Goal: Task Accomplishment & Management: Complete application form

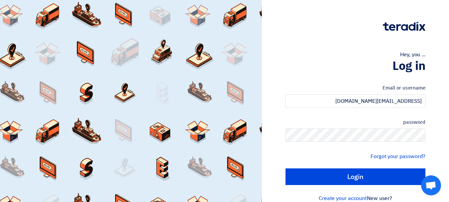
click at [285, 168] on input "Login" at bounding box center [355, 176] width 140 height 17
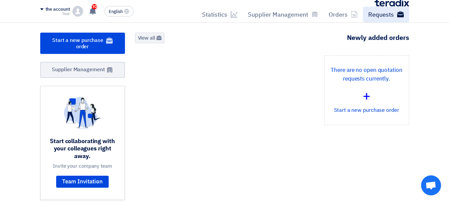
click at [111, 6] on button "English EN" at bounding box center [118, 11] width 29 height 11
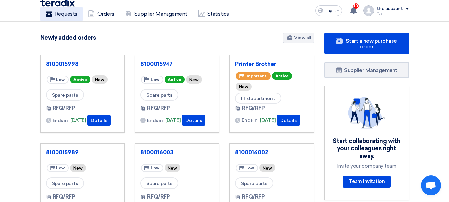
click at [65, 15] on font "Requests" at bounding box center [66, 14] width 23 height 6
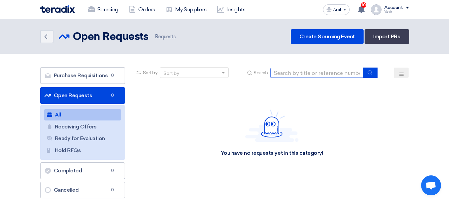
click at [328, 77] on input at bounding box center [316, 73] width 93 height 10
paste input "8100015940"
type input "8100015940"
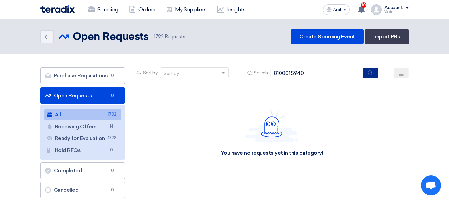
click at [375, 71] on button "submit" at bounding box center [370, 72] width 15 height 10
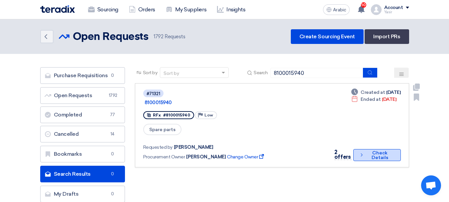
click at [366, 150] on font "Check Details" at bounding box center [380, 154] width 28 height 9
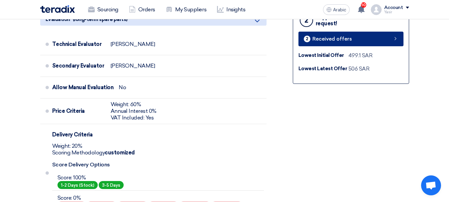
click at [390, 39] on link "2 Received offers" at bounding box center [350, 39] width 105 height 15
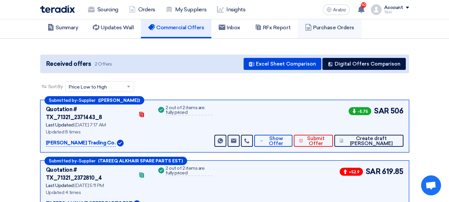
scroll to position [66, 0]
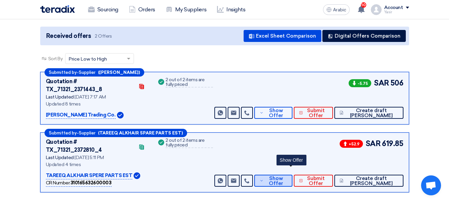
click at [283, 175] on font "Show Offer" at bounding box center [276, 180] width 14 height 11
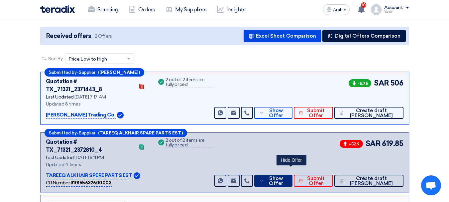
click at [283, 175] on font "Show Offer" at bounding box center [276, 180] width 14 height 11
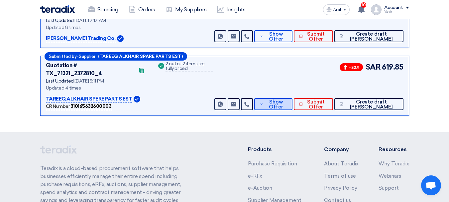
scroll to position [100, 0]
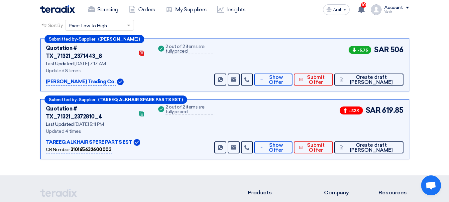
click at [296, 138] on div "Submitted by - Supplier (TAREEQ ALKHAIR SPARE PARTS EST) Quotation # TX_71321_2…" at bounding box center [224, 129] width 369 height 60
click at [283, 142] on font "Show Offer" at bounding box center [276, 147] width 14 height 11
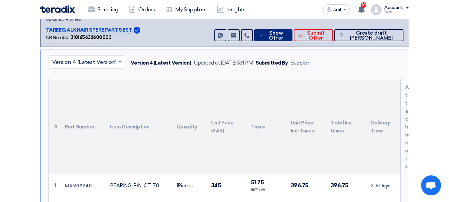
scroll to position [133, 0]
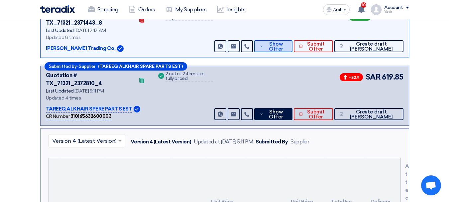
click at [283, 41] on font "Show Offer" at bounding box center [276, 46] width 14 height 11
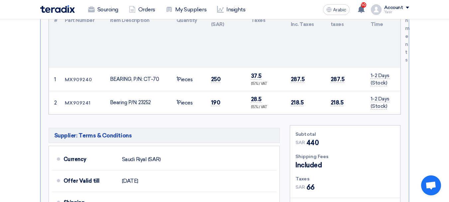
scroll to position [299, 0]
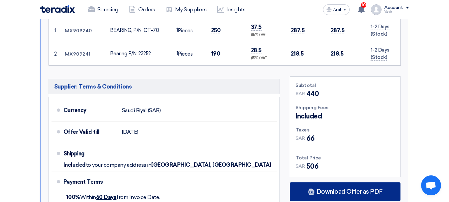
click at [349, 188] on font "Download Offer as PDF" at bounding box center [349, 191] width 66 height 7
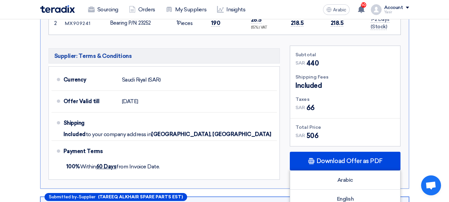
scroll to position [332, 0]
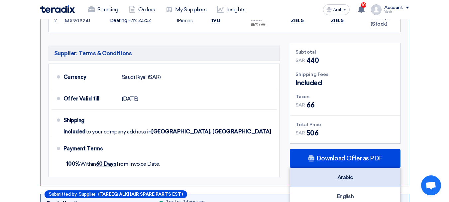
click at [343, 174] on font "Arabic" at bounding box center [345, 177] width 16 height 6
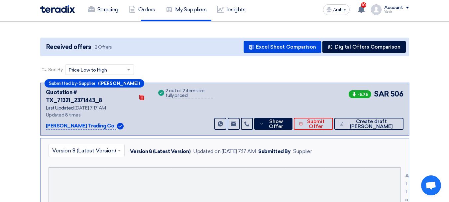
scroll to position [0, 0]
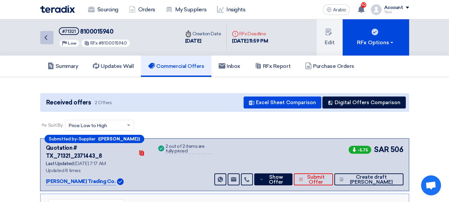
click at [50, 38] on link "Back" at bounding box center [46, 37] width 13 height 13
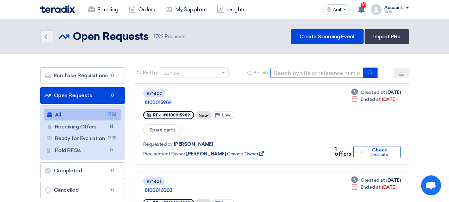
click at [334, 76] on input at bounding box center [316, 73] width 93 height 10
paste input "8100016006"
type input "8100016006"
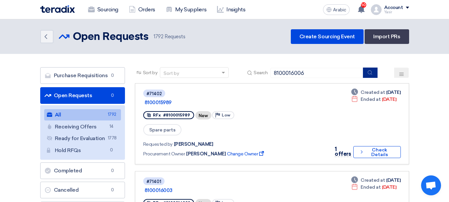
click at [372, 73] on icon "submit" at bounding box center [369, 72] width 5 height 5
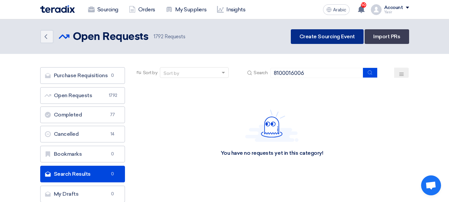
click at [333, 39] on font "Create Sourcing Event" at bounding box center [326, 36] width 55 height 6
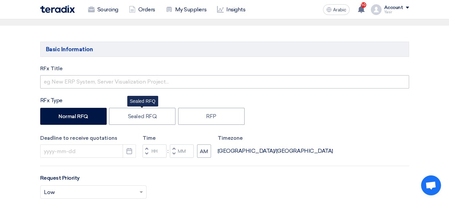
scroll to position [72, 0]
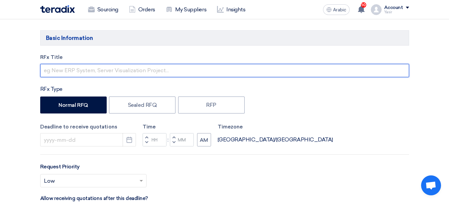
click at [87, 71] on input "text" at bounding box center [224, 70] width 369 height 13
paste input "8100016006"
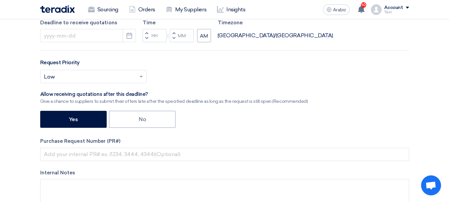
scroll to position [205, 0]
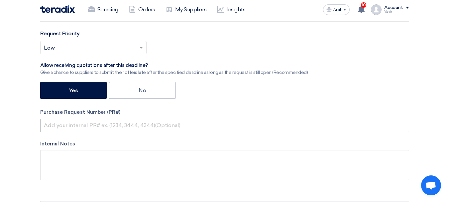
type input "8100016006"
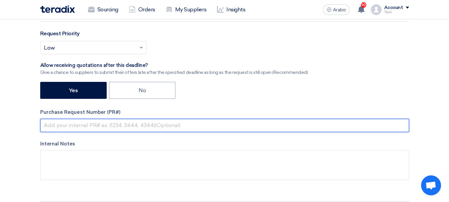
click at [103, 127] on input "text" at bounding box center [224, 125] width 369 height 13
paste input "8100016006"
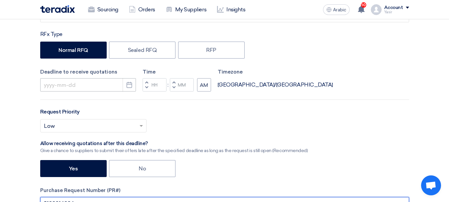
scroll to position [139, 0]
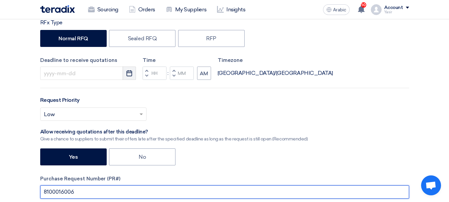
type input "8100016006"
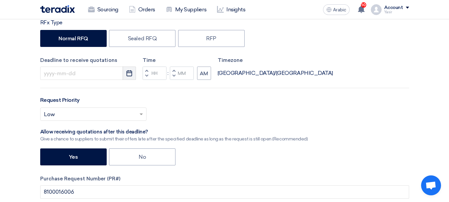
click at [128, 74] on icon "Pick a date" at bounding box center [129, 73] width 7 height 7
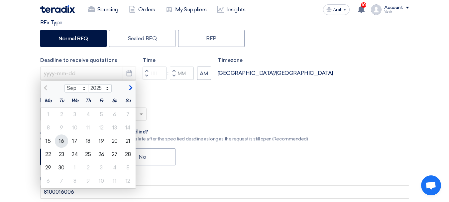
click at [58, 140] on div "16" at bounding box center [61, 140] width 13 height 13
type input "[DATE]"
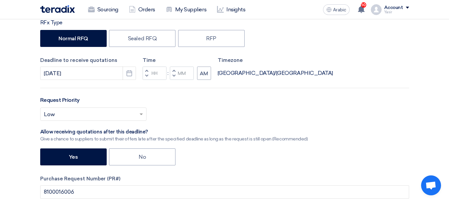
click at [145, 78] on button "Decrement hours" at bounding box center [147, 76] width 8 height 8
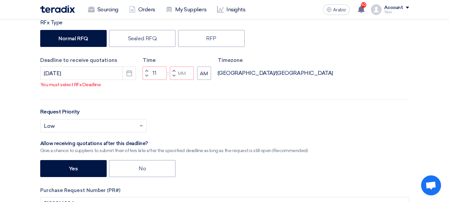
click at [146, 72] on span "button" at bounding box center [146, 70] width 2 height 4
click at [147, 78] on span "button" at bounding box center [146, 76] width 2 height 4
click at [170, 80] on button "Decrement minutes" at bounding box center [174, 76] width 8 height 8
type input "10"
type input "59"
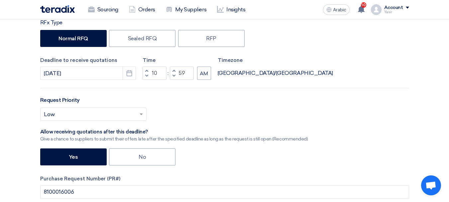
click at [145, 70] on span "button" at bounding box center [146, 70] width 2 height 4
type input "11"
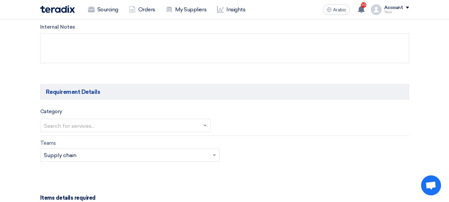
scroll to position [371, 0]
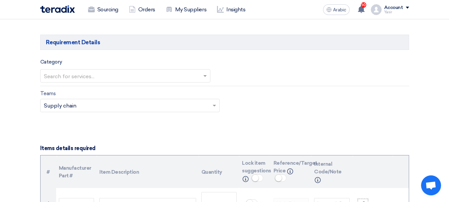
click at [103, 79] on input "text" at bounding box center [122, 76] width 156 height 11
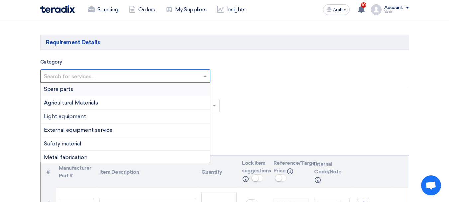
click at [76, 93] on div "Spare parts" at bounding box center [125, 89] width 169 height 14
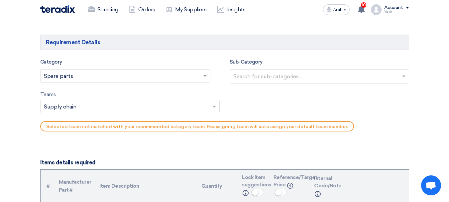
click at [294, 78] on input "text" at bounding box center [320, 76] width 174 height 11
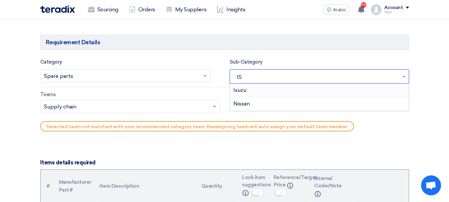
type input "ISU"
click at [250, 87] on div "Isuzu" at bounding box center [319, 89] width 179 height 13
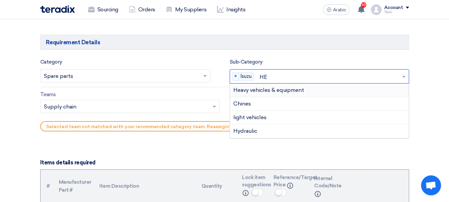
type input "HEA"
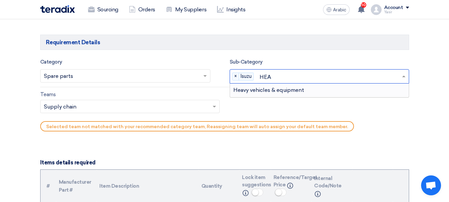
click at [251, 90] on font "Heavy vehicles & equipment" at bounding box center [268, 90] width 71 height 6
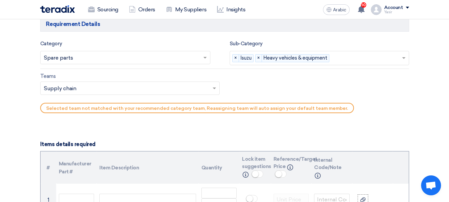
scroll to position [404, 0]
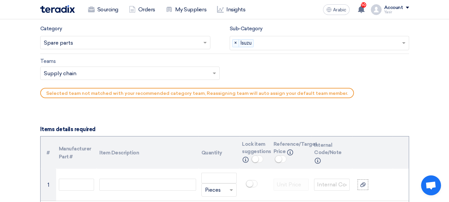
click at [91, 71] on input "text" at bounding box center [126, 73] width 165 height 11
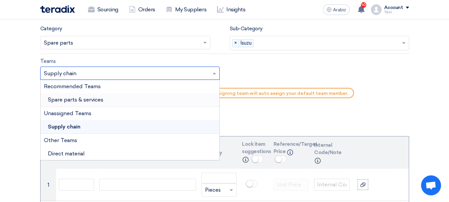
click at [77, 97] on font "Spare parts & services" at bounding box center [75, 99] width 55 height 6
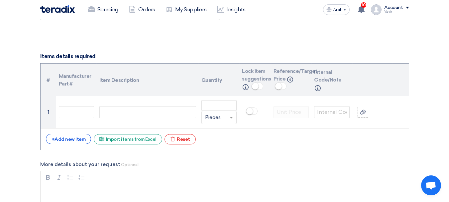
scroll to position [471, 0]
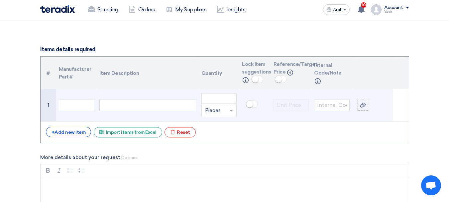
click at [133, 95] on td at bounding box center [148, 105] width 102 height 32
click at [79, 103] on input "text" at bounding box center [77, 105] width 36 height 12
click at [119, 103] on div at bounding box center [147, 105] width 96 height 12
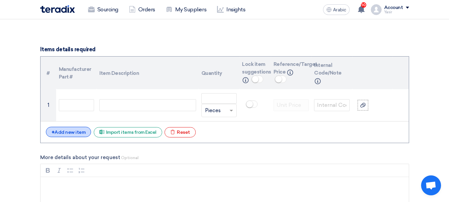
click at [76, 131] on font "Add new item" at bounding box center [69, 132] width 31 height 6
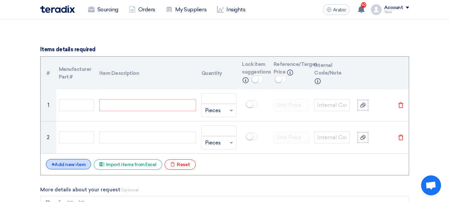
click at [70, 163] on font "Add new item" at bounding box center [69, 164] width 31 height 6
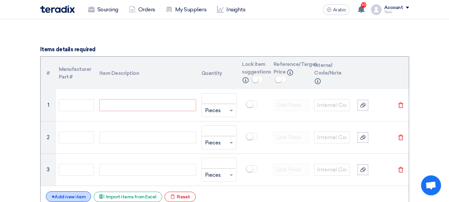
click at [61, 196] on font "Add new item" at bounding box center [69, 197] width 31 height 6
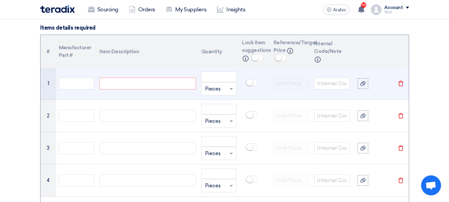
scroll to position [504, 0]
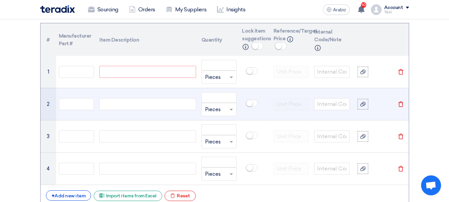
click at [113, 88] on td at bounding box center [148, 104] width 102 height 32
click at [116, 101] on div at bounding box center [147, 104] width 96 height 12
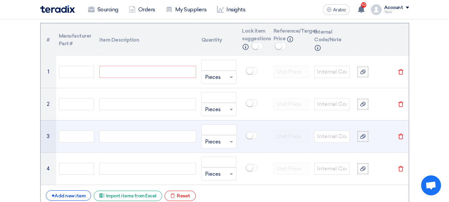
click at [120, 136] on div at bounding box center [147, 136] width 96 height 12
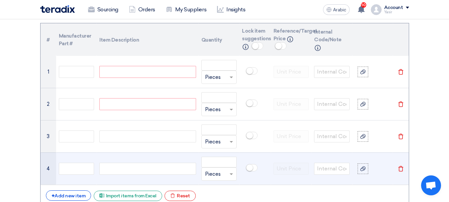
click at [125, 156] on td at bounding box center [148, 168] width 102 height 32
click at [126, 165] on div at bounding box center [147, 168] width 96 height 12
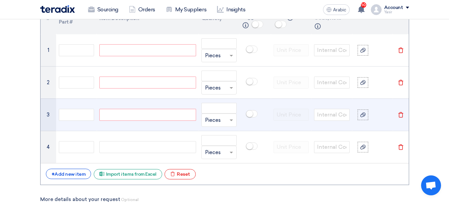
scroll to position [537, 0]
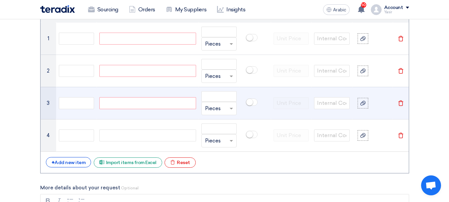
click at [128, 92] on td at bounding box center [148, 103] width 102 height 32
click at [130, 100] on div at bounding box center [147, 103] width 96 height 12
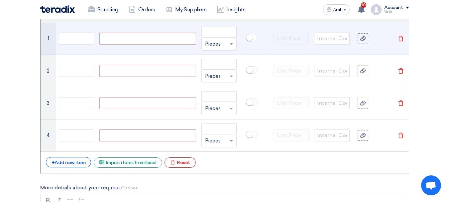
click at [144, 42] on div at bounding box center [147, 39] width 96 height 12
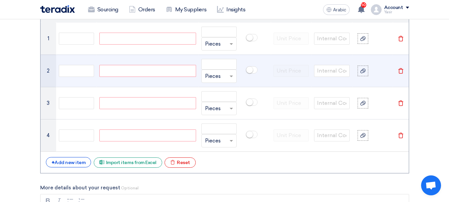
paste div
click at [126, 75] on div at bounding box center [147, 71] width 96 height 12
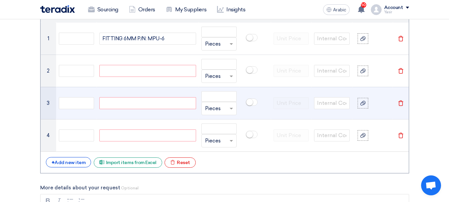
paste div
click at [155, 105] on div at bounding box center [147, 103] width 96 height 12
paste div
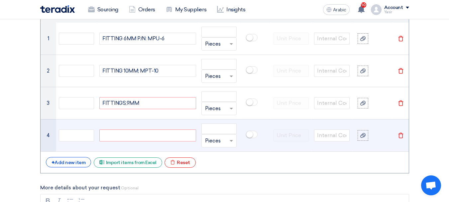
click at [134, 132] on div at bounding box center [147, 135] width 96 height 12
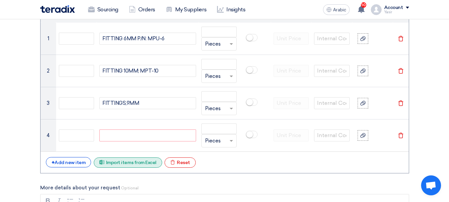
paste div
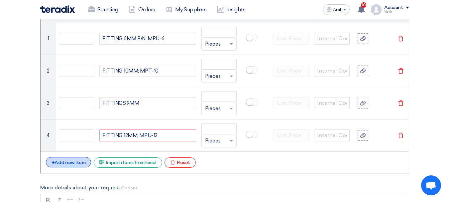
click at [69, 163] on font "Add new item" at bounding box center [69, 162] width 31 height 6
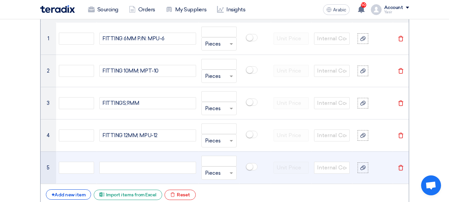
click at [160, 171] on div at bounding box center [147, 167] width 96 height 12
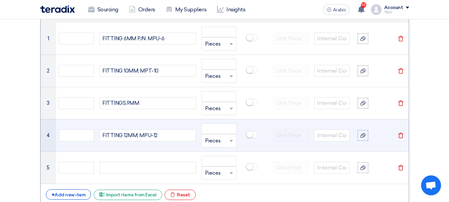
click at [143, 133] on div "FITTING 12MM; MPU-12" at bounding box center [147, 135] width 96 height 12
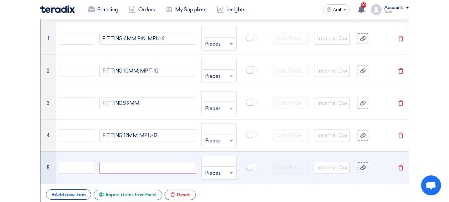
click at [149, 167] on div at bounding box center [147, 167] width 96 height 12
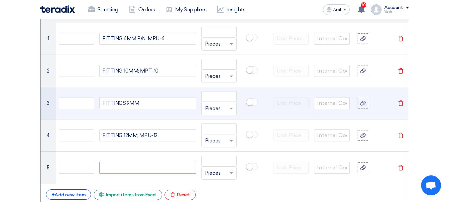
paste div
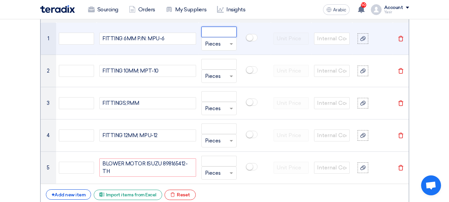
click at [221, 33] on input "number" at bounding box center [219, 32] width 36 height 11
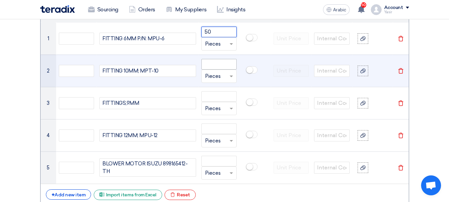
type input "50"
click at [215, 65] on input "number" at bounding box center [219, 64] width 36 height 11
paste input "50"
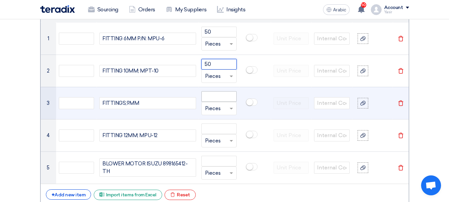
type input "50"
click at [219, 92] on input "number" at bounding box center [219, 96] width 36 height 11
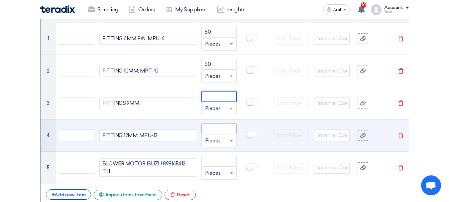
paste input "50"
type input "50"
click at [218, 129] on input "number" at bounding box center [219, 128] width 36 height 11
paste input "50"
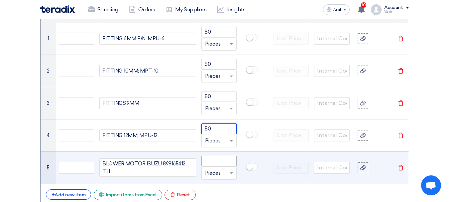
type input "50"
click at [221, 162] on input "number" at bounding box center [219, 160] width 36 height 11
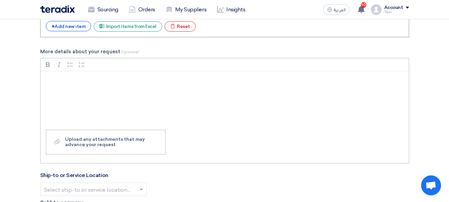
scroll to position [736, 0]
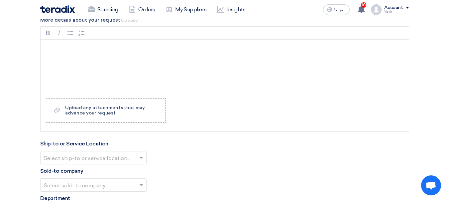
type input "15"
click at [86, 153] on input "text" at bounding box center [90, 158] width 92 height 11
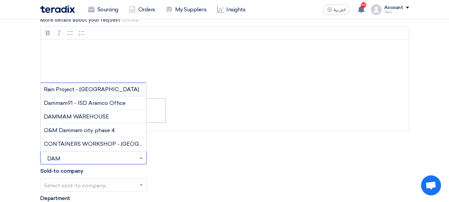
type input "DAMM"
click at [85, 113] on div "DAMMAM WAREHOUSE" at bounding box center [94, 117] width 106 height 14
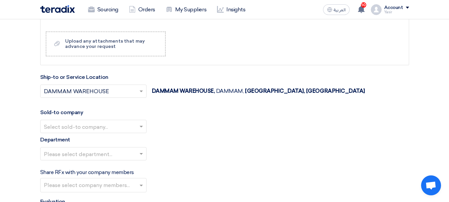
scroll to position [835, 0]
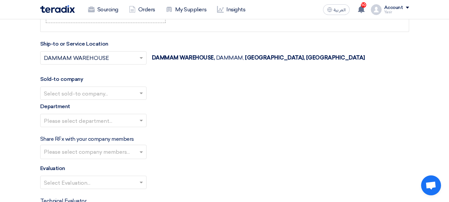
click at [123, 92] on input "text" at bounding box center [90, 93] width 92 height 11
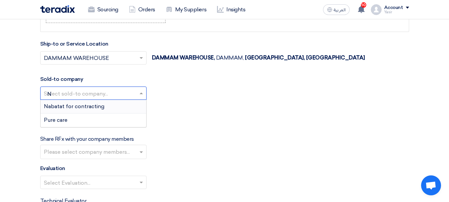
type input "NA"
click at [87, 106] on span "Nabatat for contracting" at bounding box center [74, 106] width 60 height 6
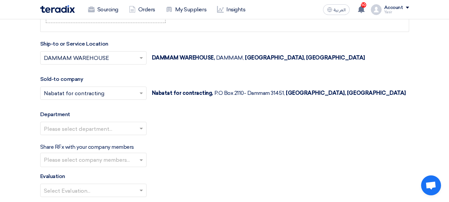
click at [124, 124] on input "text" at bounding box center [90, 129] width 92 height 11
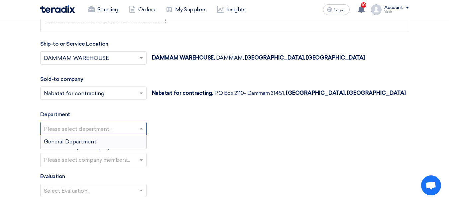
click at [66, 144] on span "General Department" at bounding box center [70, 141] width 52 height 6
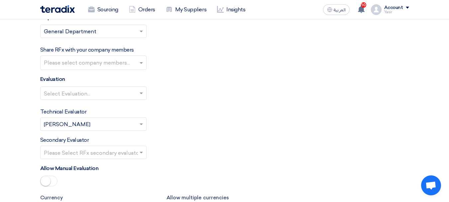
scroll to position [935, 0]
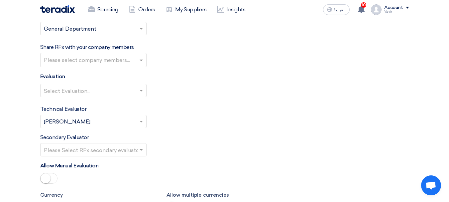
click at [120, 91] on input "text" at bounding box center [90, 91] width 92 height 11
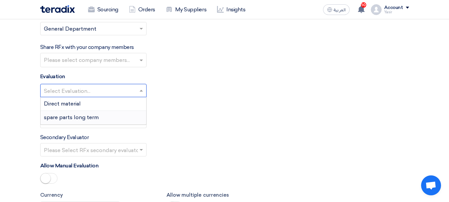
click at [91, 118] on span "spare parts long term" at bounding box center [71, 117] width 55 height 6
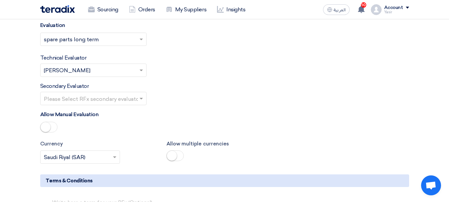
scroll to position [1001, 0]
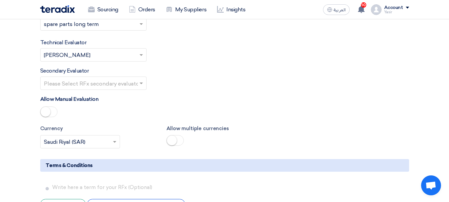
click at [138, 81] on span at bounding box center [142, 83] width 8 height 8
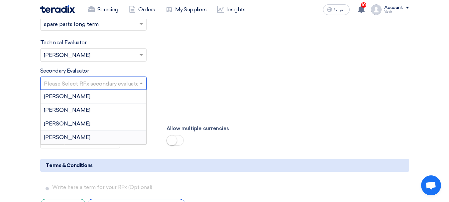
click at [70, 140] on div "[PERSON_NAME]" at bounding box center [94, 137] width 106 height 13
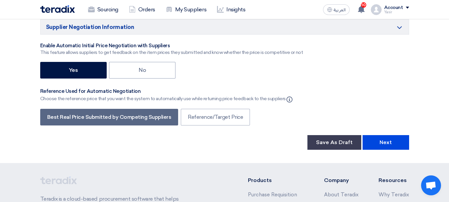
scroll to position [1234, 0]
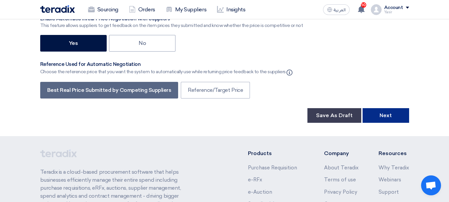
click at [385, 119] on button "Next" at bounding box center [385, 115] width 47 height 15
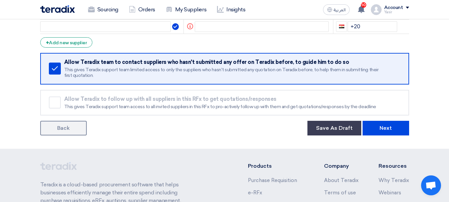
scroll to position [99, 0]
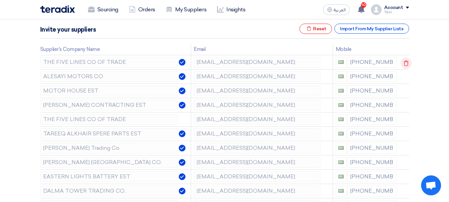
click at [403, 60] on icon at bounding box center [405, 62] width 11 height 11
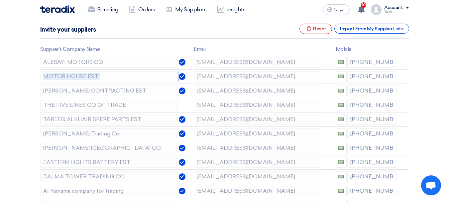
click at [0, 0] on icon at bounding box center [0, 0] width 0 height 0
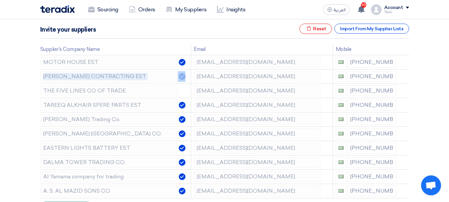
click at [0, 0] on icon at bounding box center [0, 0] width 0 height 0
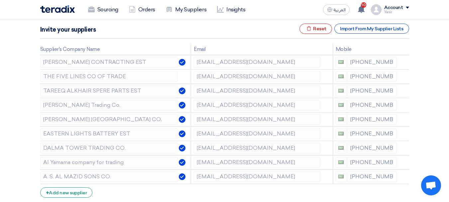
click at [0, 0] on icon at bounding box center [0, 0] width 0 height 0
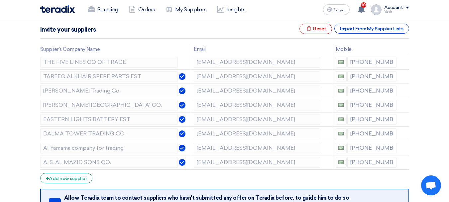
click at [0, 0] on icon at bounding box center [0, 0] width 0 height 0
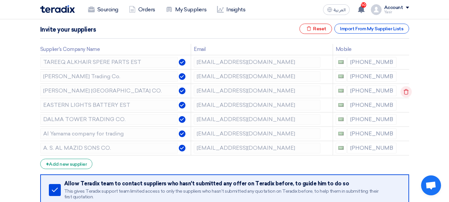
click at [402, 90] on icon at bounding box center [405, 91] width 11 height 11
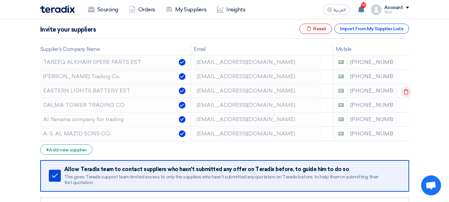
click at [403, 91] on icon at bounding box center [405, 91] width 11 height 11
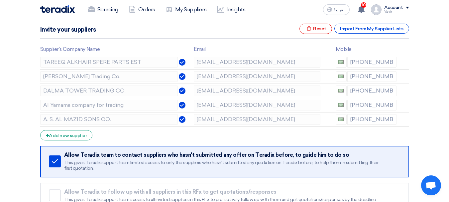
click at [0, 0] on icon at bounding box center [0, 0] width 0 height 0
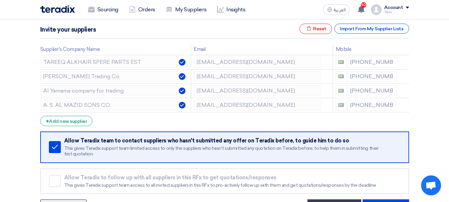
click at [0, 0] on icon at bounding box center [0, 0] width 0 height 0
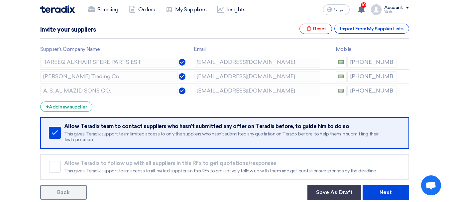
click at [0, 0] on icon at bounding box center [0, 0] width 0 height 0
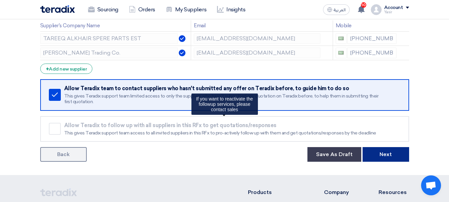
scroll to position [133, 0]
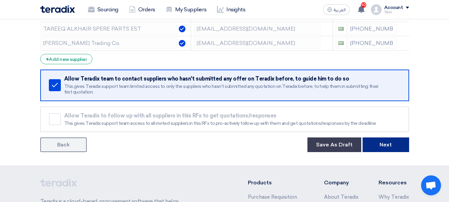
click at [378, 146] on button "Next" at bounding box center [385, 144] width 47 height 15
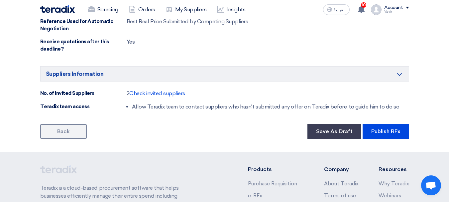
scroll to position [432, 0]
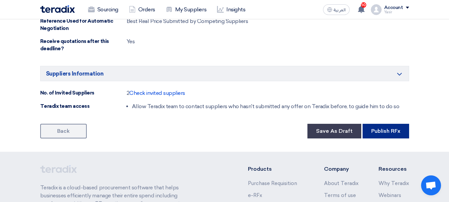
click at [383, 132] on button "Publish RFx" at bounding box center [385, 131] width 47 height 15
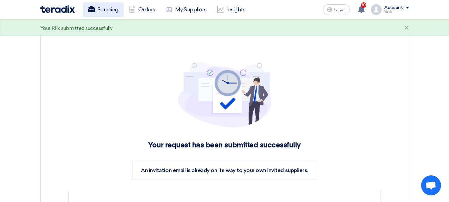
click at [110, 14] on link "Sourcing" at bounding box center [103, 9] width 41 height 15
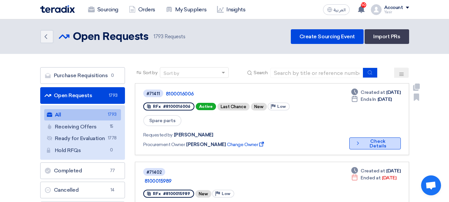
click at [366, 137] on button "Check details Check Details" at bounding box center [374, 143] width 51 height 12
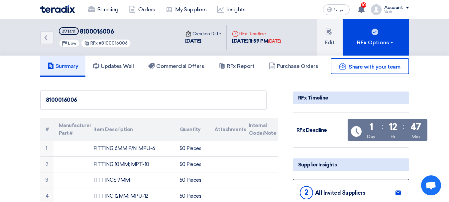
click at [109, 39] on div "#71411 8100016006 Priority Low RFx #8100016006" at bounding box center [95, 37] width 72 height 20
click at [108, 32] on span "8100016006" at bounding box center [97, 31] width 34 height 7
copy span "8100016006"
click at [50, 37] on link "Back" at bounding box center [46, 37] width 13 height 13
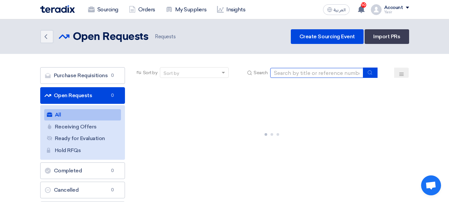
click at [307, 76] on input at bounding box center [316, 73] width 93 height 10
type input "8100016004"
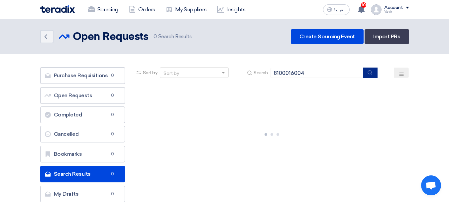
click at [371, 76] on button "submit" at bounding box center [370, 72] width 15 height 10
click at [330, 75] on input "8100016004" at bounding box center [316, 73] width 93 height 10
click at [374, 76] on button "submit" at bounding box center [370, 72] width 15 height 10
click at [107, 9] on link "Sourcing" at bounding box center [103, 9] width 41 height 15
drag, startPoint x: 311, startPoint y: 73, endPoint x: 34, endPoint y: 65, distance: 276.8
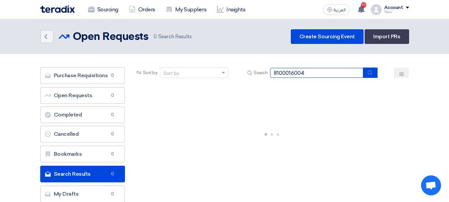
click at [34, 65] on section "Purchase Requisitions Purchase Requisitions 0 Open Requests Open Requests 0 Com…" at bounding box center [224, 136] width 449 height 165
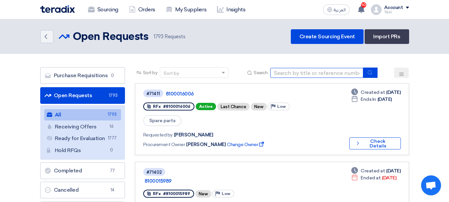
click at [289, 74] on input at bounding box center [316, 73] width 93 height 10
type input "8100016004"
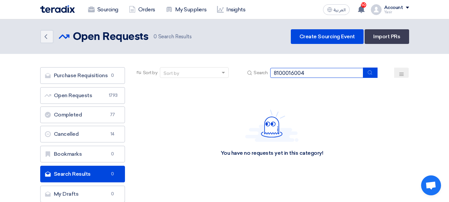
drag, startPoint x: 315, startPoint y: 74, endPoint x: 165, endPoint y: 77, distance: 149.2
click at [165, 77] on div "Sort by Sort by Search 8100016004" at bounding box center [272, 75] width 274 height 16
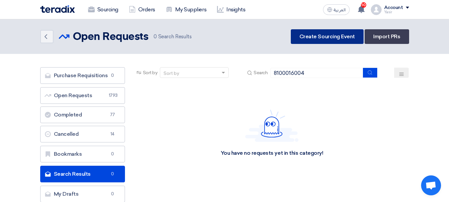
click at [312, 35] on link "Create Sourcing Event" at bounding box center [327, 36] width 73 height 15
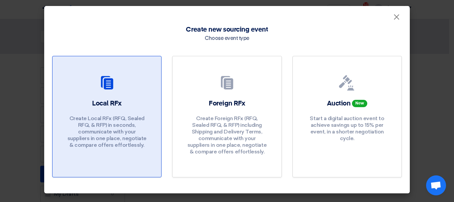
click at [136, 99] on div "Local RFx Create Local RFx (RFQ, Sealed RFQ, & RFP) in seconds, communicate wit…" at bounding box center [106, 125] width 93 height 53
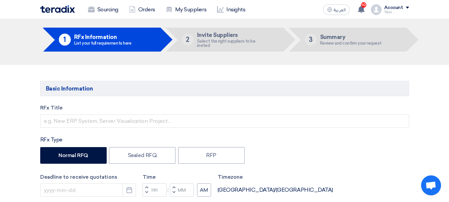
scroll to position [33, 0]
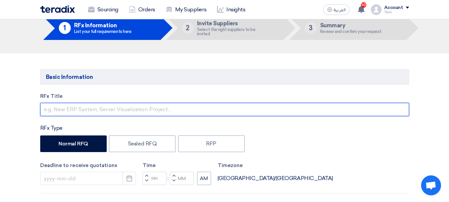
click at [107, 106] on input "text" at bounding box center [224, 109] width 369 height 13
paste input "8100016004"
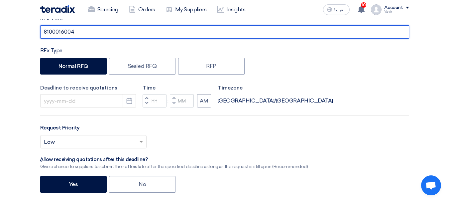
scroll to position [100, 0]
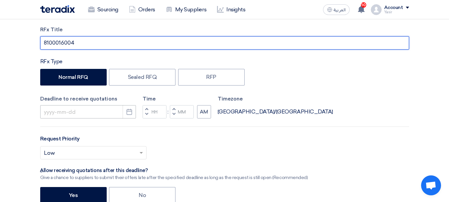
type input "8100016004"
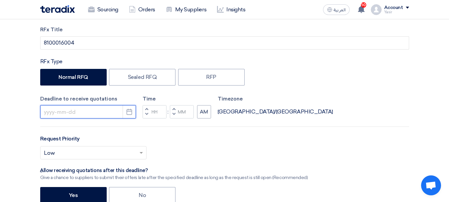
click at [99, 114] on input at bounding box center [88, 111] width 96 height 13
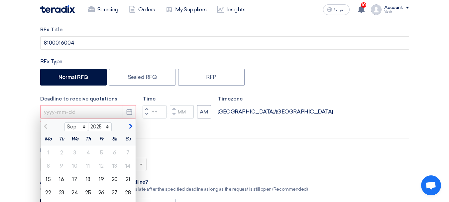
click at [223, 143] on div "RFx Title 8100016004 RFx Type Normal RFQ Sealed RFQ RFP Deadline to receive quo…" at bounding box center [224, 166] width 379 height 280
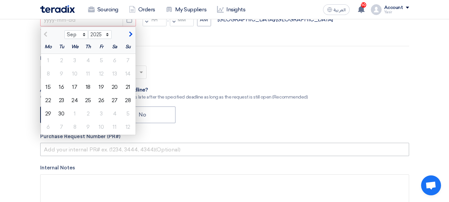
scroll to position [199, 0]
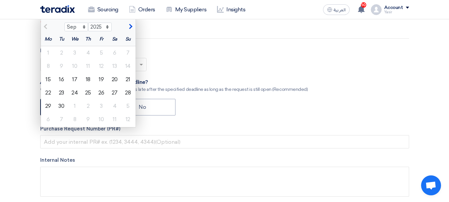
click at [292, 111] on div "Yes No" at bounding box center [224, 108] width 369 height 18
click at [58, 78] on div "16" at bounding box center [61, 79] width 13 height 13
type input "[DATE]"
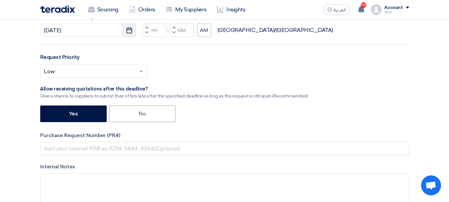
scroll to position [133, 0]
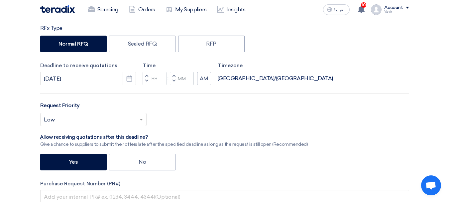
click at [148, 82] on button "Decrement hours" at bounding box center [147, 81] width 8 height 8
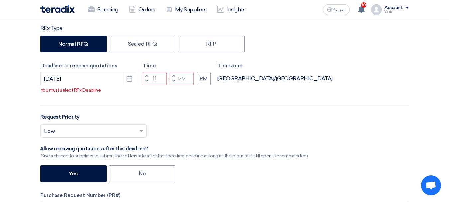
click at [146, 78] on span "button" at bounding box center [146, 76] width 2 height 4
click at [174, 83] on span "button" at bounding box center [173, 81] width 2 height 4
type input "11"
type input "59"
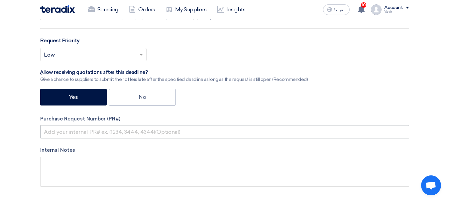
scroll to position [199, 0]
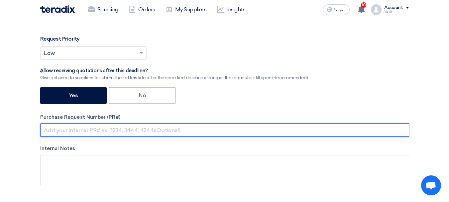
click at [160, 126] on input "text" at bounding box center [224, 129] width 369 height 13
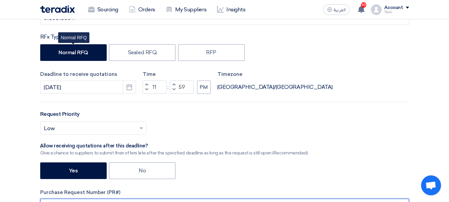
scroll to position [33, 0]
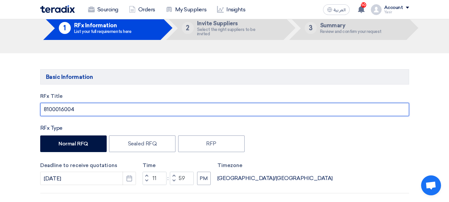
click at [70, 106] on input "8100016004" at bounding box center [224, 109] width 369 height 13
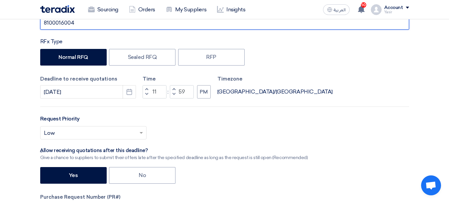
scroll to position [199, 0]
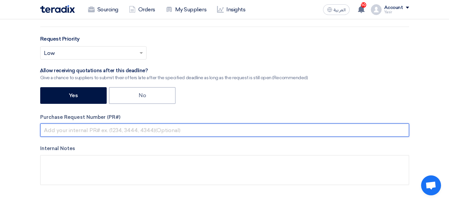
click at [176, 132] on input "text" at bounding box center [224, 129] width 369 height 13
paste input "8100016004"
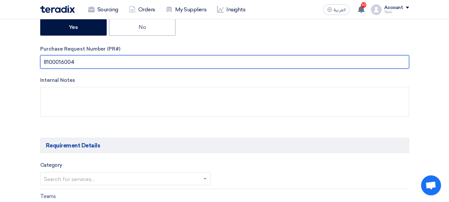
scroll to position [332, 0]
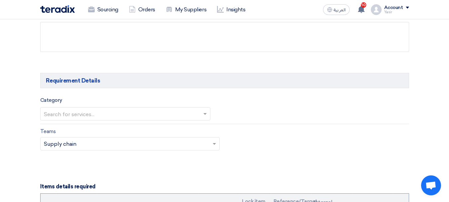
type input "8100016004"
click at [121, 113] on input "text" at bounding box center [122, 114] width 156 height 11
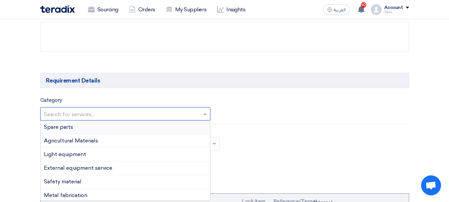
click at [80, 129] on div "Spare parts" at bounding box center [125, 127] width 169 height 14
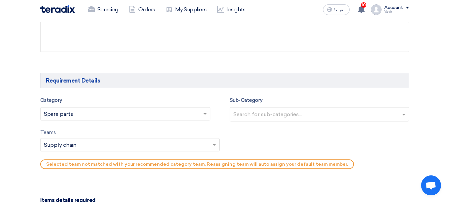
click at [274, 115] on input "text" at bounding box center [320, 114] width 174 height 11
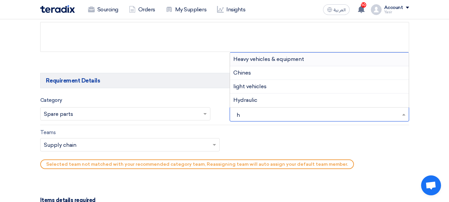
type input "he"
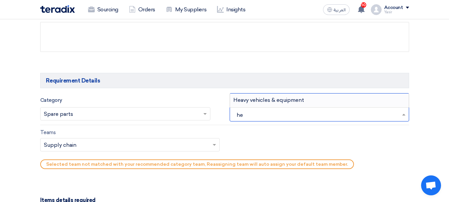
click at [270, 97] on span "Heavy vehicles & equipment" at bounding box center [268, 100] width 71 height 6
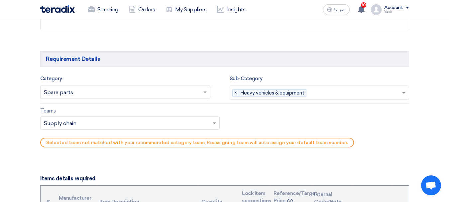
scroll to position [365, 0]
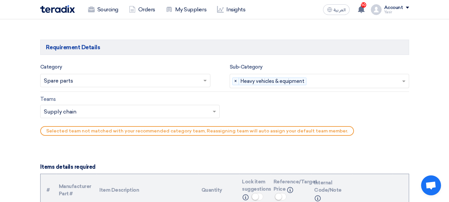
click at [95, 115] on input "text" at bounding box center [126, 111] width 165 height 11
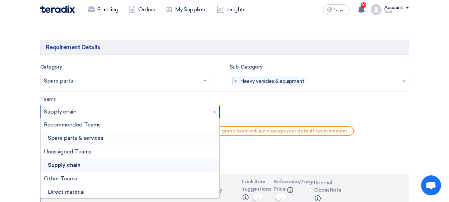
click at [88, 139] on span "Spare parts & services" at bounding box center [75, 138] width 55 height 6
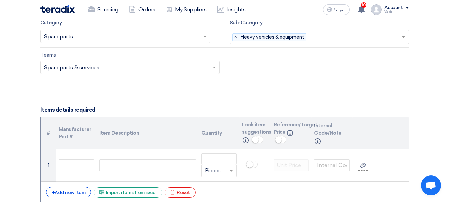
scroll to position [465, 0]
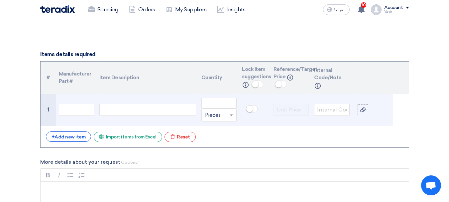
drag, startPoint x: 117, startPoint y: 104, endPoint x: 133, endPoint y: 109, distance: 16.7
click at [118, 104] on div at bounding box center [147, 110] width 96 height 12
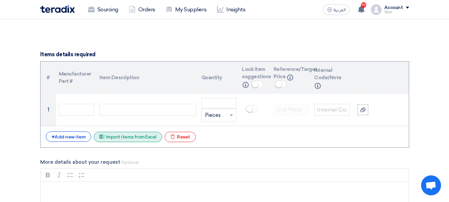
paste div
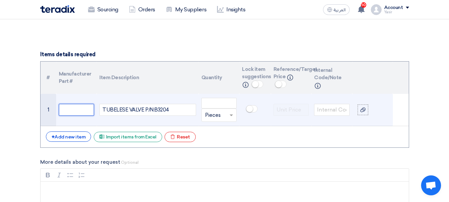
click at [79, 113] on input "text" at bounding box center [77, 110] width 36 height 12
click at [208, 107] on input "number" at bounding box center [219, 103] width 36 height 11
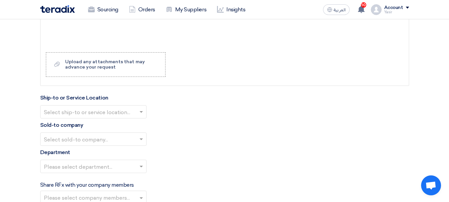
scroll to position [664, 0]
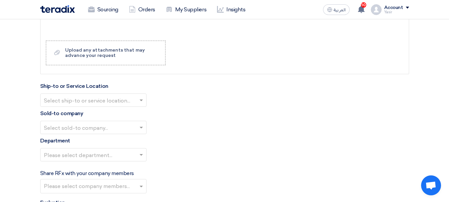
click at [100, 96] on input "text" at bounding box center [90, 100] width 92 height 11
type input "4"
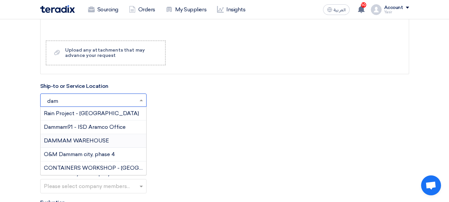
type input "damm"
click at [97, 144] on div "DAMMAM WAREHOUSE" at bounding box center [94, 141] width 106 height 14
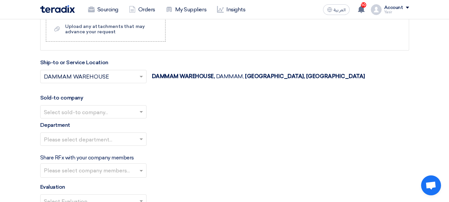
scroll to position [731, 0]
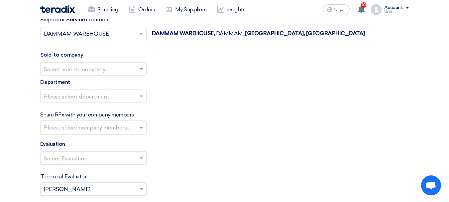
click at [86, 72] on input "text" at bounding box center [90, 69] width 92 height 11
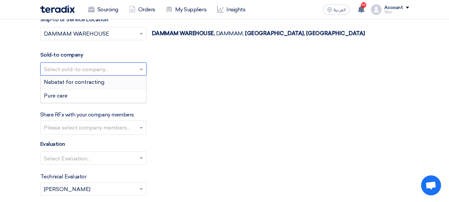
click at [68, 81] on span "Nabatat for contracting" at bounding box center [74, 82] width 60 height 6
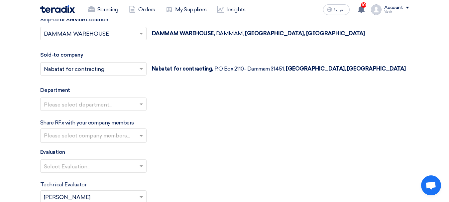
click at [134, 103] on input "text" at bounding box center [90, 104] width 92 height 11
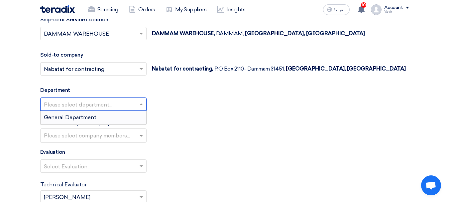
click at [80, 119] on span "General Department" at bounding box center [70, 117] width 52 height 6
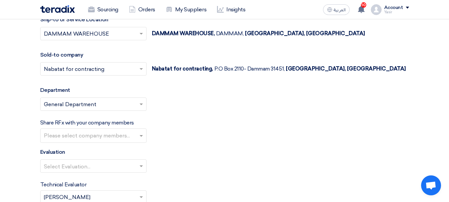
click at [143, 135] on input "text" at bounding box center [94, 136] width 101 height 11
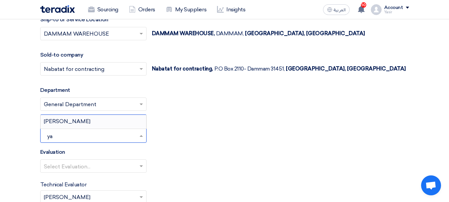
type input "y"
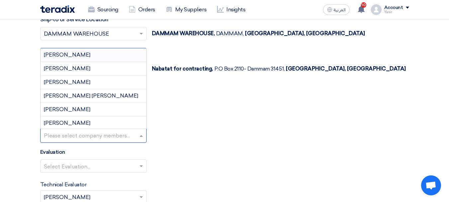
click at [228, 156] on div "Evaluation Select Evaluation..." at bounding box center [224, 163] width 369 height 30
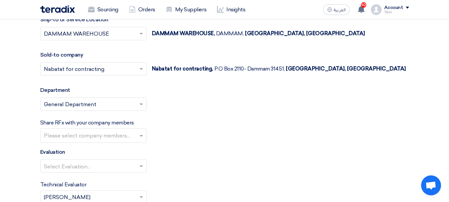
scroll to position [797, 0]
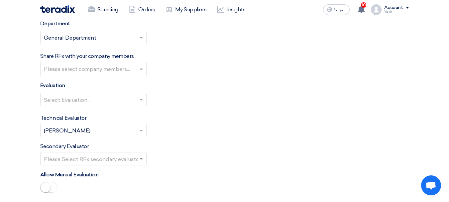
click at [116, 100] on input "text" at bounding box center [90, 100] width 92 height 11
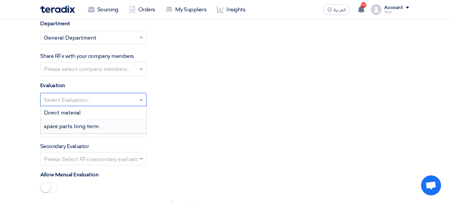
click at [67, 123] on div "spare parts long term" at bounding box center [94, 126] width 106 height 13
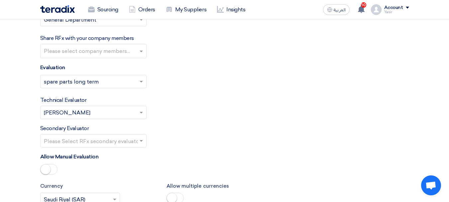
scroll to position [830, 0]
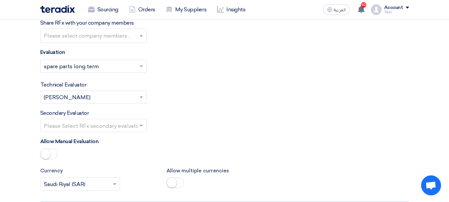
click at [116, 124] on input "text" at bounding box center [90, 126] width 92 height 11
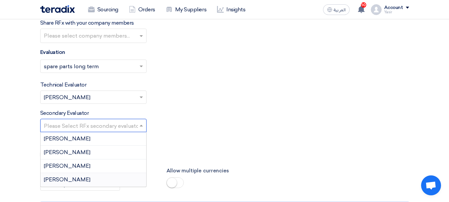
click at [56, 181] on span "[PERSON_NAME]" at bounding box center [67, 179] width 47 height 6
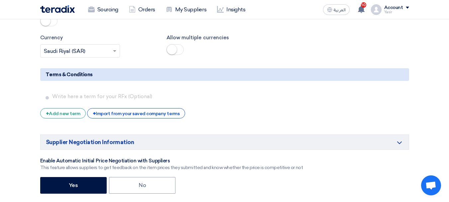
scroll to position [1096, 0]
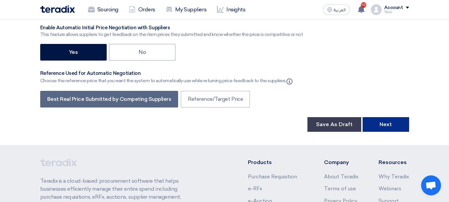
click at [400, 127] on button "Next" at bounding box center [385, 124] width 47 height 15
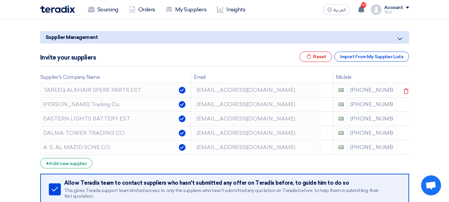
scroll to position [66, 0]
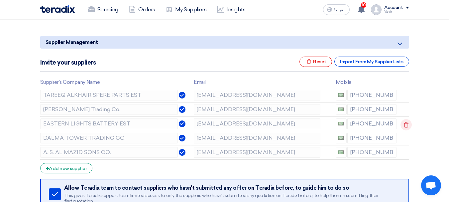
click at [407, 124] on icon at bounding box center [405, 124] width 11 height 11
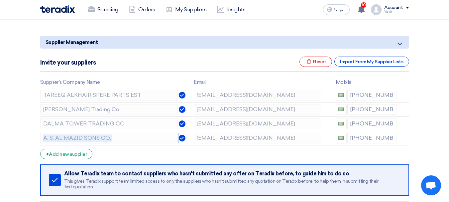
click at [0, 0] on icon at bounding box center [0, 0] width 0 height 0
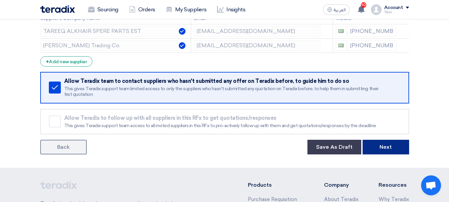
scroll to position [133, 0]
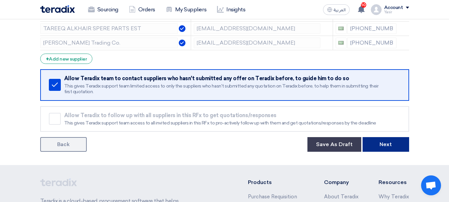
click at [384, 143] on button "Next" at bounding box center [385, 144] width 47 height 15
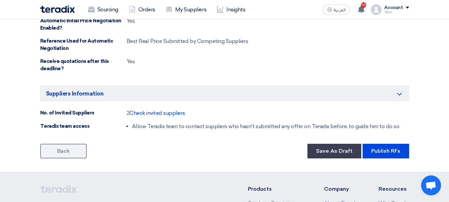
scroll to position [432, 0]
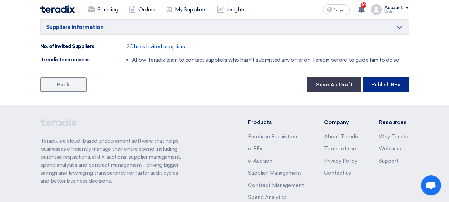
click at [387, 84] on button "Publish RFx" at bounding box center [385, 84] width 47 height 15
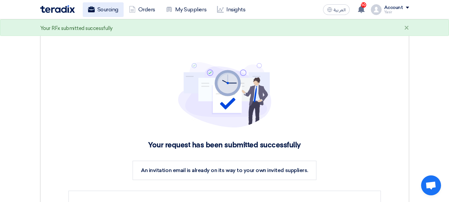
click at [93, 11] on use at bounding box center [91, 9] width 7 height 6
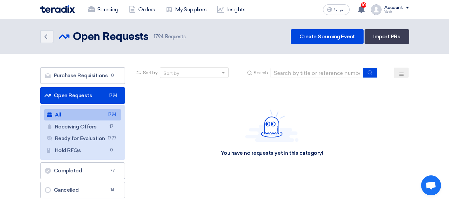
click at [81, 96] on link "Open Requests Open Requests 1794" at bounding box center [82, 95] width 85 height 17
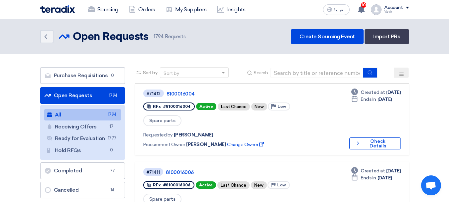
click at [299, 79] on div "Sort by Sort by Search" at bounding box center [272, 75] width 274 height 16
click at [316, 74] on input at bounding box center [316, 73] width 93 height 10
paste input "8100015994"
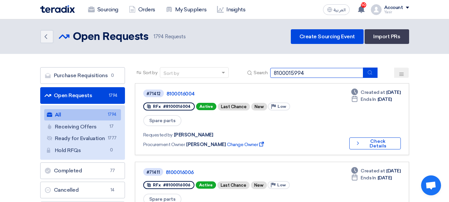
type input "8100015994"
click at [371, 76] on button "submit" at bounding box center [370, 72] width 15 height 10
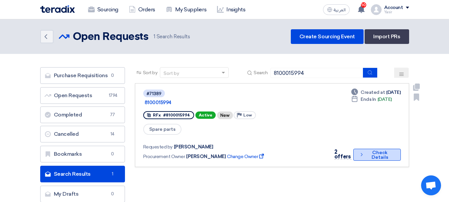
click at [367, 148] on button "Check details Check Details" at bounding box center [376, 154] width 47 height 12
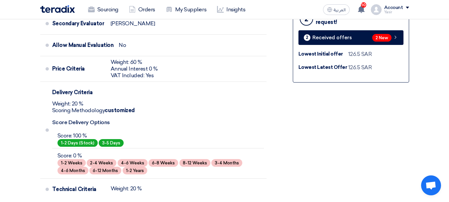
scroll to position [233, 0]
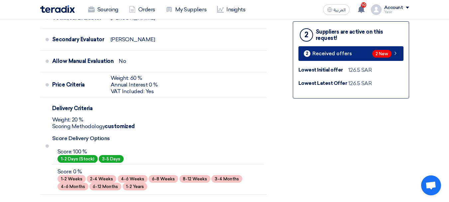
click at [391, 56] on div "2 New" at bounding box center [385, 54] width 26 height 8
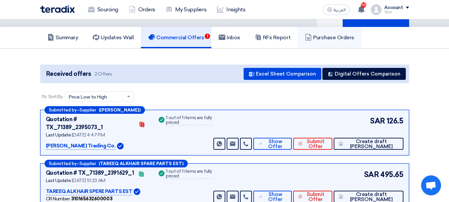
scroll to position [66, 0]
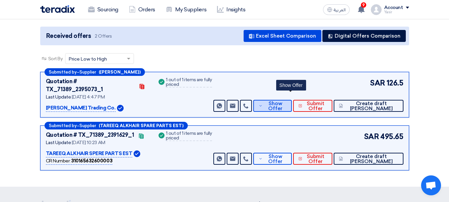
click at [286, 101] on span "Show Offer" at bounding box center [275, 106] width 22 height 10
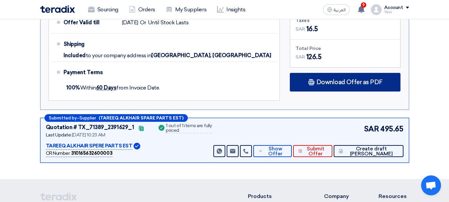
scroll to position [432, 0]
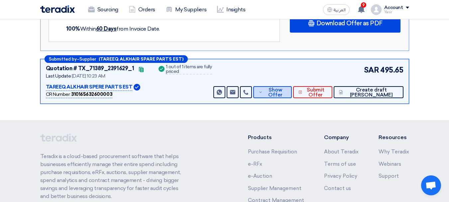
click at [286, 87] on span "Show Offer" at bounding box center [275, 92] width 22 height 10
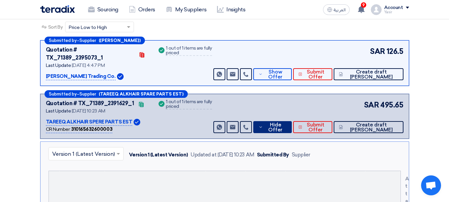
scroll to position [0, 0]
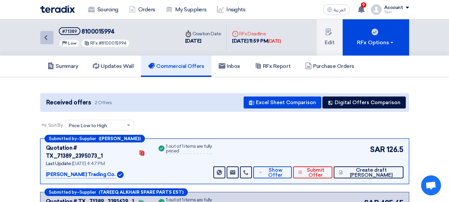
click at [51, 43] on link "Back" at bounding box center [46, 37] width 13 height 13
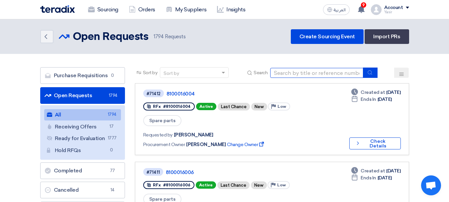
click at [275, 68] on input at bounding box center [316, 73] width 93 height 10
paste input "8100015992"
type input "8100015992"
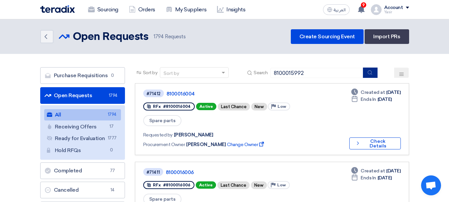
click at [366, 68] on button "submit" at bounding box center [370, 72] width 15 height 10
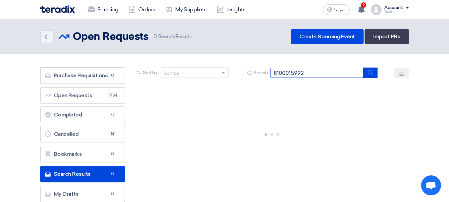
click at [316, 73] on input "8100015992" at bounding box center [316, 73] width 93 height 10
click at [362, 73] on input "8100015992" at bounding box center [316, 73] width 93 height 10
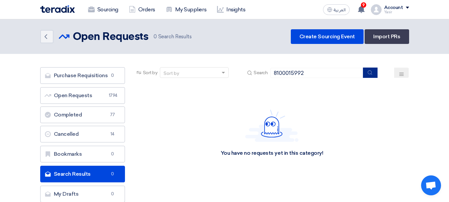
click at [370, 74] on use "submit" at bounding box center [370, 72] width 4 height 4
click at [46, 35] on use at bounding box center [46, 36] width 3 height 5
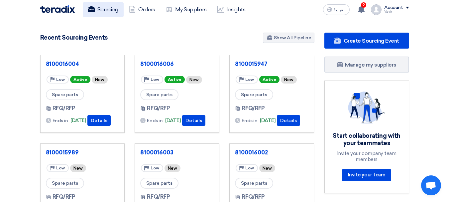
click at [108, 9] on link "Sourcing" at bounding box center [103, 9] width 41 height 15
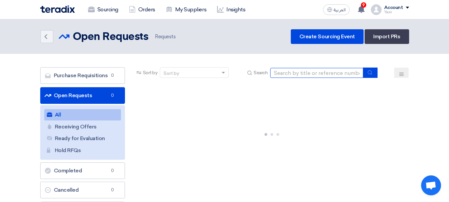
click at [281, 77] on input at bounding box center [316, 73] width 93 height 10
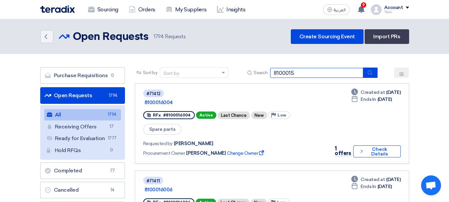
drag, startPoint x: 306, startPoint y: 70, endPoint x: 255, endPoint y: 78, distance: 52.2
click at [255, 78] on div "Sort by Sort by Search 8100015" at bounding box center [272, 75] width 274 height 16
type input "71321"
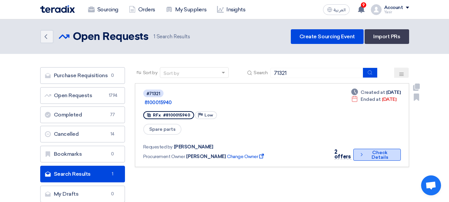
click at [363, 148] on button "Check details Check Details" at bounding box center [376, 154] width 47 height 12
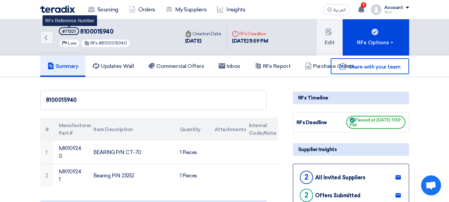
click at [67, 33] on div "#71321" at bounding box center [69, 31] width 14 height 4
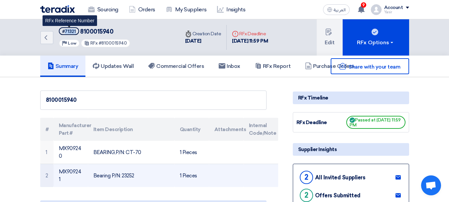
copy div "71321"
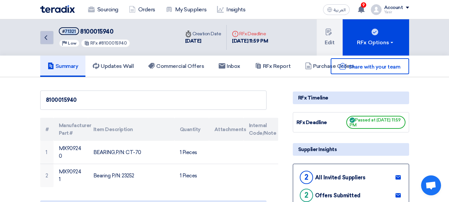
click at [49, 36] on icon "Back" at bounding box center [46, 38] width 8 height 8
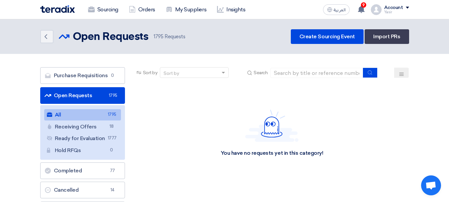
click at [81, 95] on link "Open Requests Open Requests 1795" at bounding box center [82, 95] width 85 height 17
click at [288, 71] on input at bounding box center [316, 73] width 93 height 10
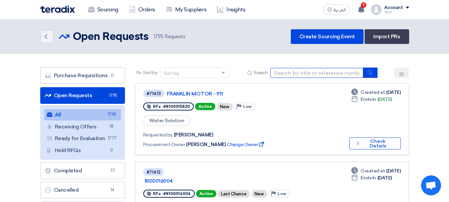
click at [329, 70] on input at bounding box center [316, 73] width 93 height 10
paste input "8100015947"
type input "8100015947"
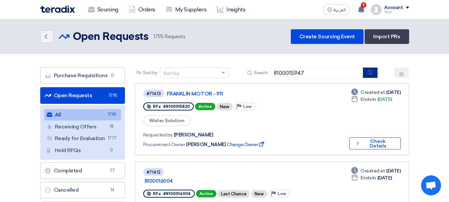
click at [368, 76] on button "submit" at bounding box center [370, 72] width 15 height 10
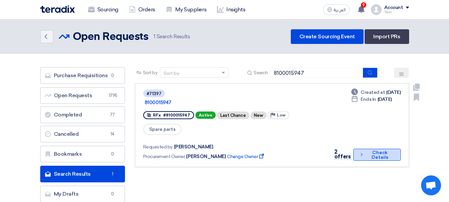
click at [368, 148] on button "Check details Check Details" at bounding box center [376, 154] width 47 height 12
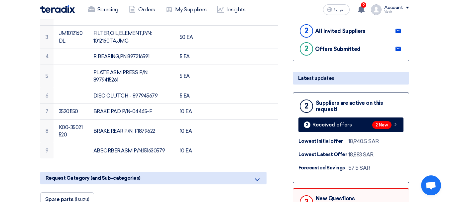
scroll to position [157, 0]
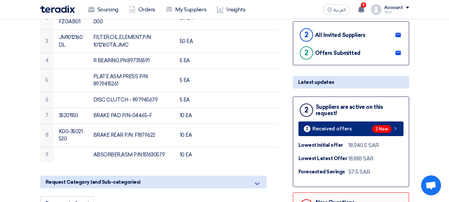
click at [392, 128] on div "2 New" at bounding box center [385, 129] width 26 height 8
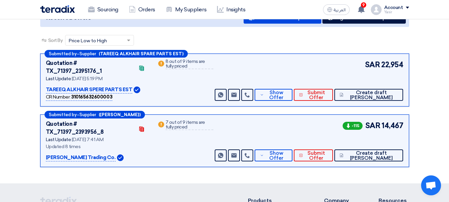
scroll to position [66, 0]
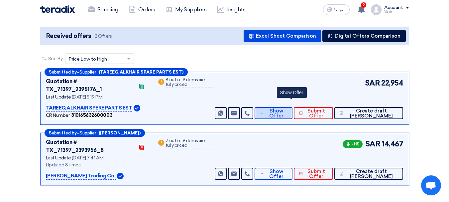
click at [287, 108] on span "Show Offer" at bounding box center [276, 113] width 22 height 10
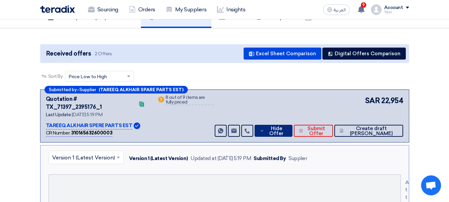
scroll to position [0, 0]
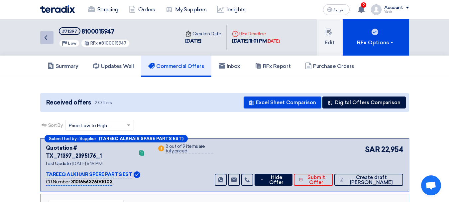
click at [42, 39] on icon "Back" at bounding box center [46, 38] width 8 height 8
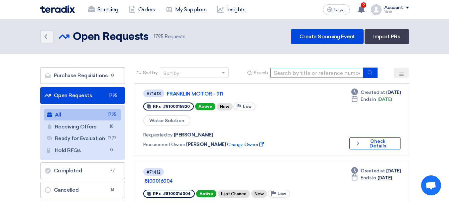
click at [305, 70] on input at bounding box center [316, 73] width 93 height 10
click at [92, 92] on link "Open Requests Open Requests 1795" at bounding box center [82, 95] width 85 height 17
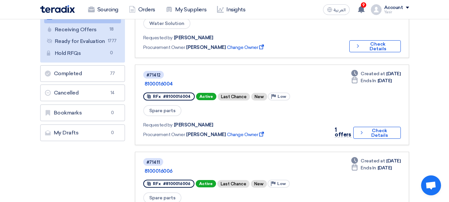
scroll to position [100, 0]
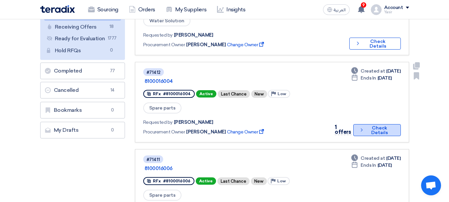
click at [383, 124] on button "Check details Check Details" at bounding box center [377, 130] width 48 height 12
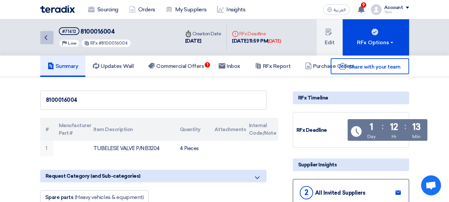
click at [47, 40] on icon "Back" at bounding box center [46, 38] width 8 height 8
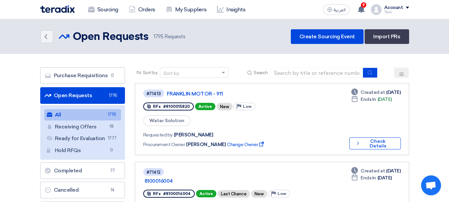
click at [71, 95] on link "Open Requests Open Requests 1795" at bounding box center [82, 95] width 85 height 17
click at [313, 72] on input at bounding box center [316, 73] width 93 height 10
click at [102, 92] on link "Open Requests Open Requests 1795" at bounding box center [82, 95] width 85 height 17
click at [310, 75] on input at bounding box center [316, 73] width 93 height 10
click at [257, 167] on div "#71412 8100016004" at bounding box center [234, 176] width 182 height 18
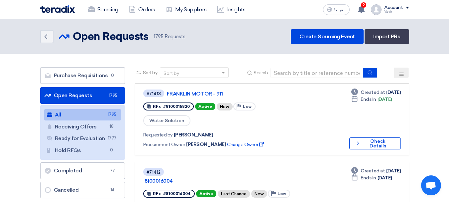
click at [105, 94] on link "Open Requests Open Requests 1795" at bounding box center [82, 95] width 85 height 17
click at [110, 95] on span "1795" at bounding box center [113, 95] width 8 height 7
click at [317, 75] on input at bounding box center [316, 73] width 93 height 10
